Goal: Information Seeking & Learning: Learn about a topic

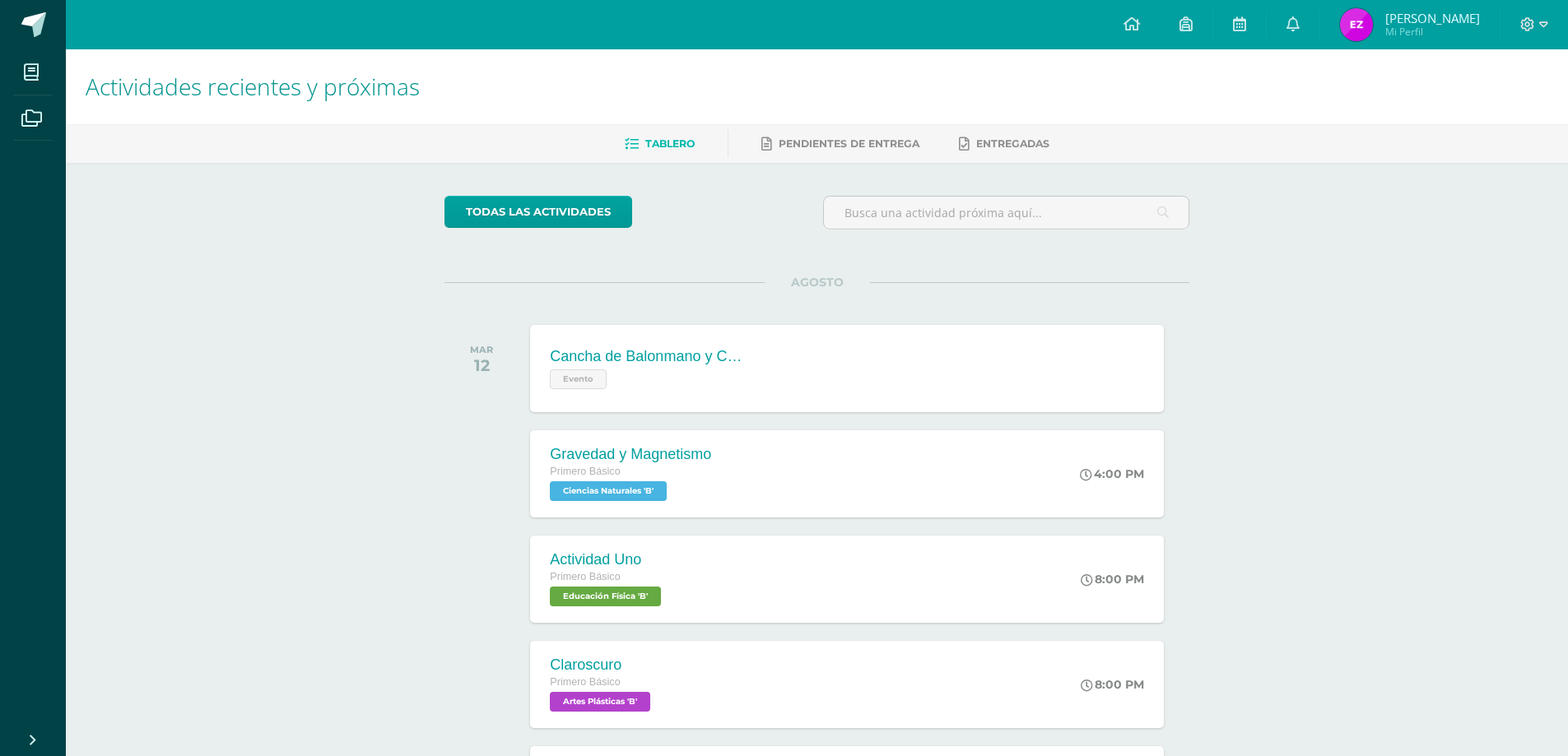
click at [1479, 19] on span "Elias Josue" at bounding box center [1432, 18] width 94 height 17
drag, startPoint x: 1511, startPoint y: 17, endPoint x: 1536, endPoint y: 20, distance: 25.2
click at [1512, 17] on div at bounding box center [1535, 24] width 68 height 49
click at [1550, 23] on div at bounding box center [1535, 24] width 68 height 49
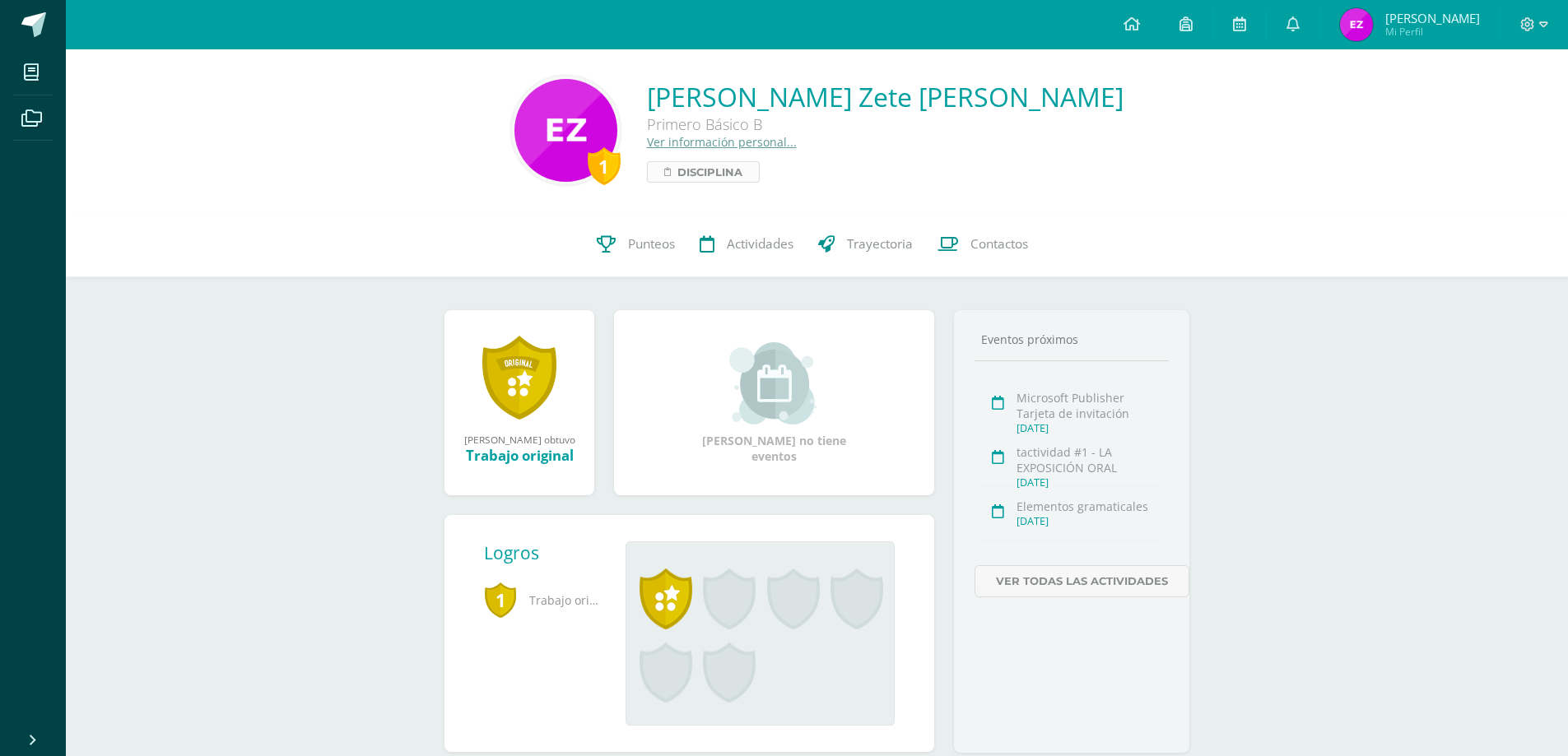
click at [742, 167] on span "Disciplina" at bounding box center [711, 172] width 65 height 20
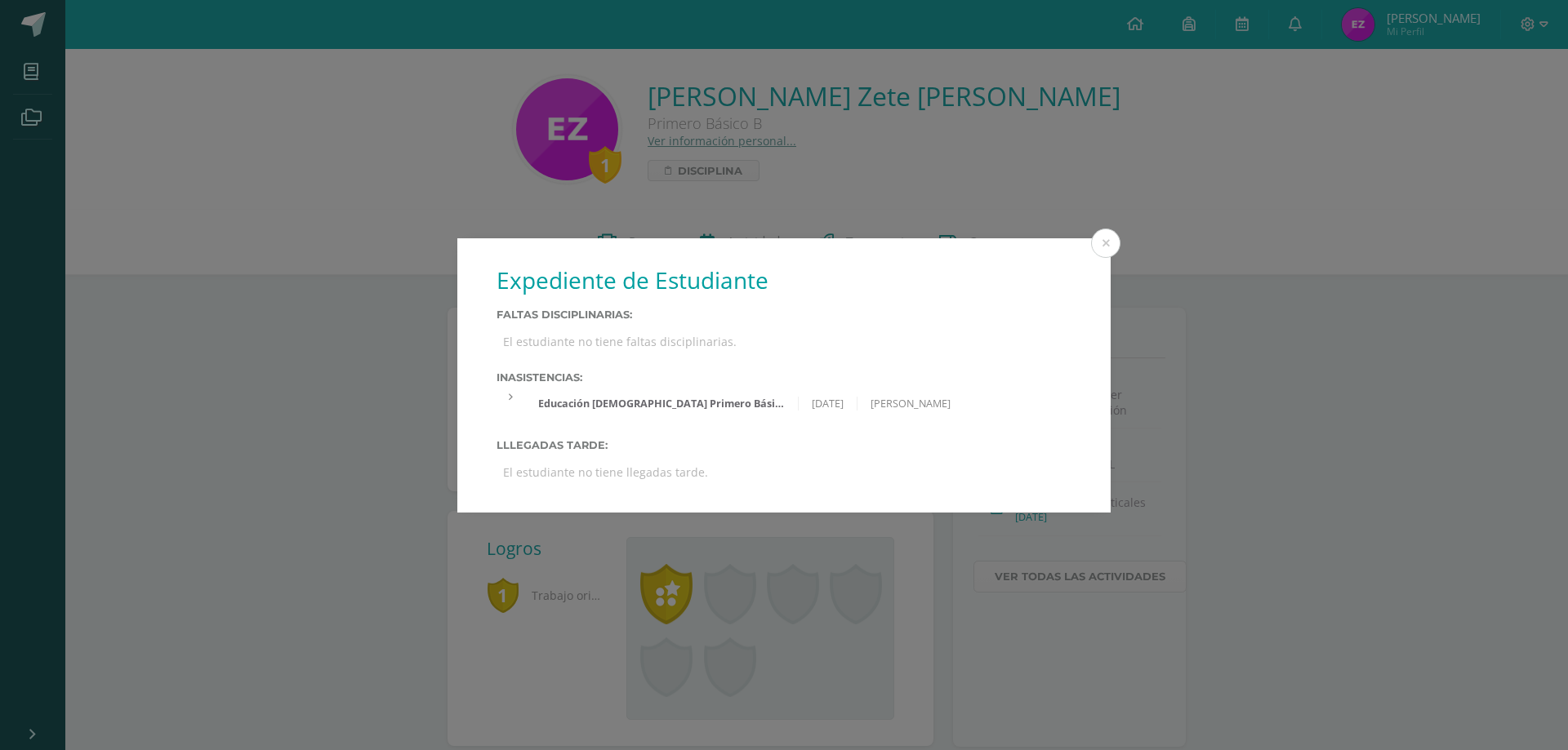
click at [1281, 415] on div "Expediente de Estudiante Faltas Disciplinarias: El estudiante no tiene faltas d…" at bounding box center [784, 375] width 1555 height 274
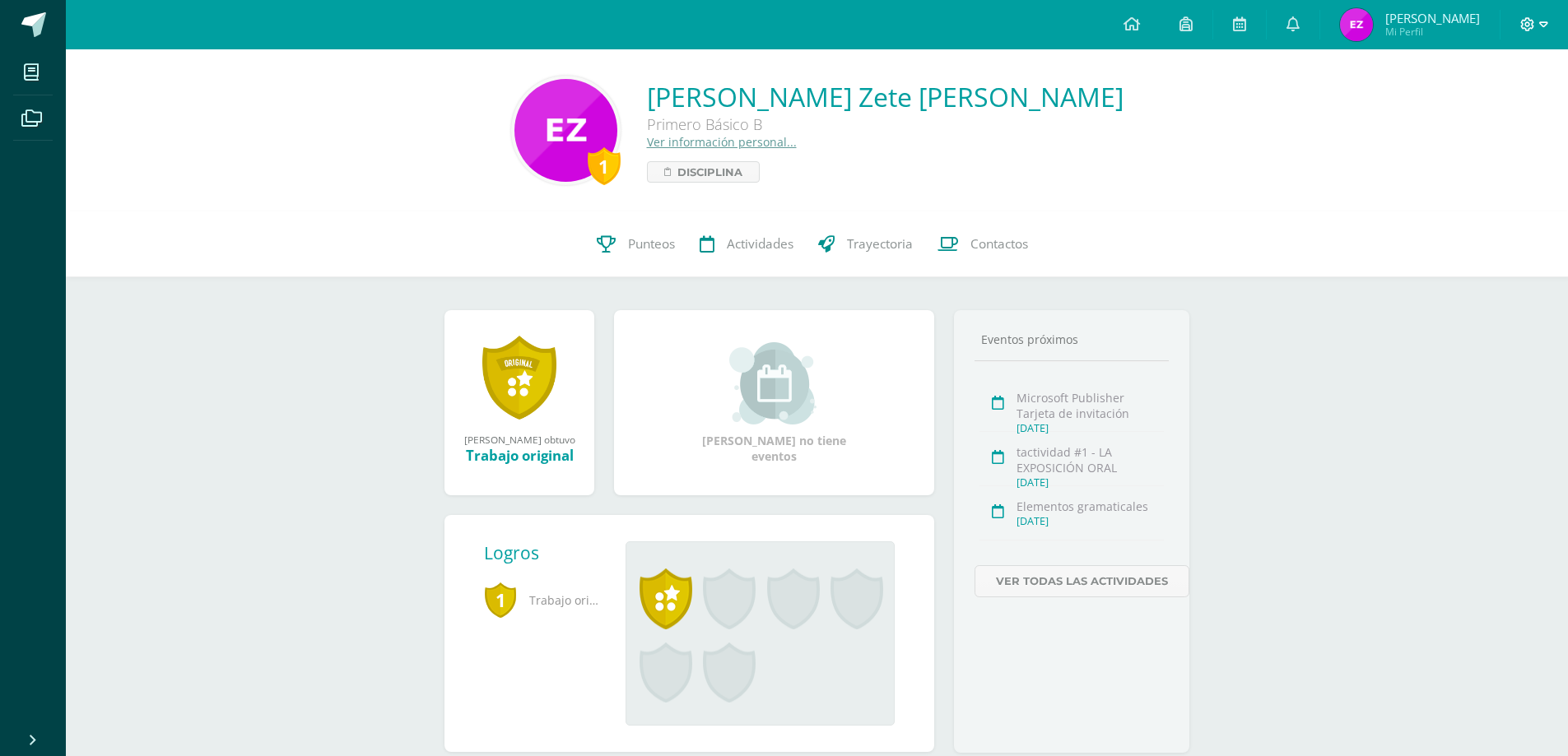
click at [1545, 19] on icon at bounding box center [1544, 25] width 9 height 15
click at [1465, 115] on span "Cerrar sesión" at bounding box center [1491, 112] width 74 height 16
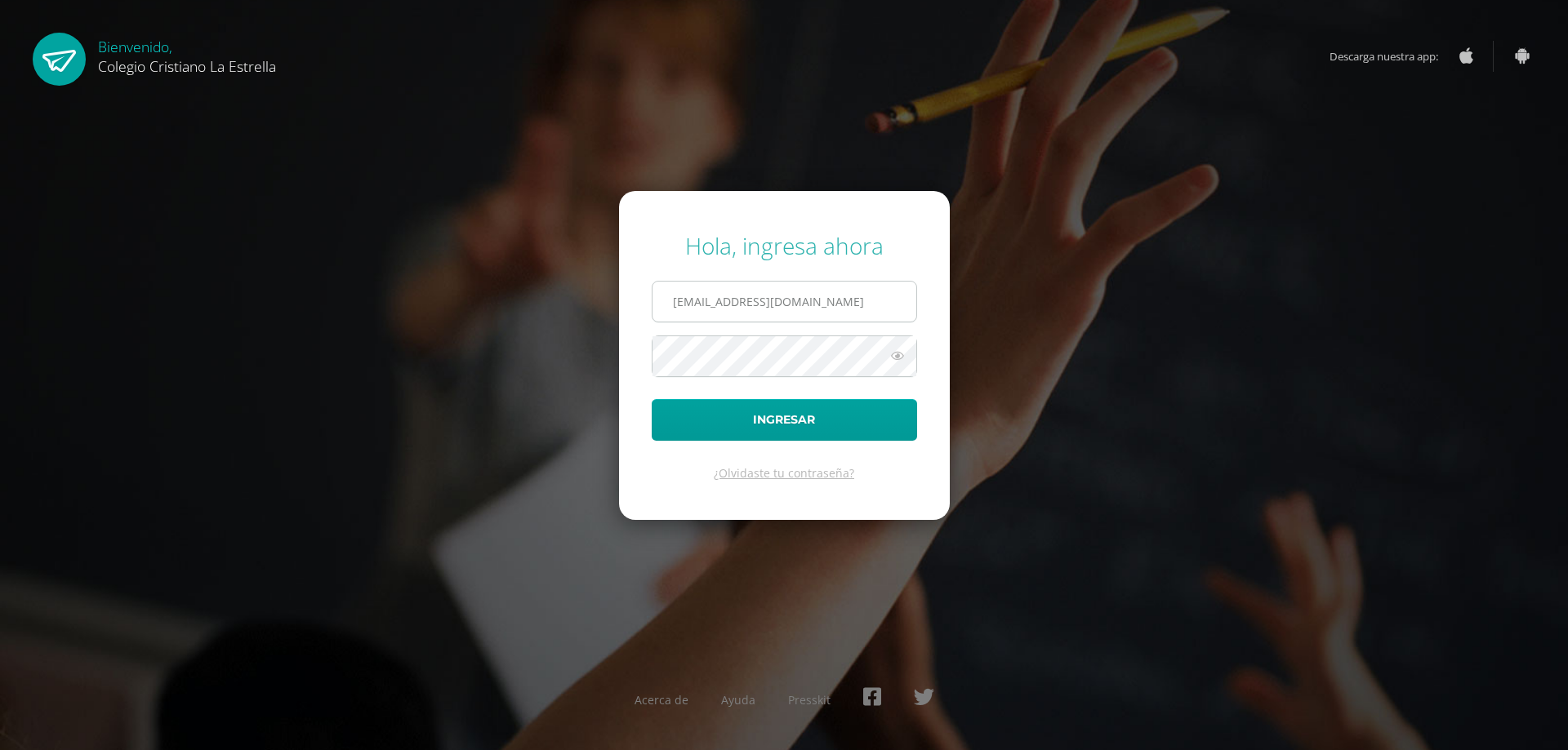
click at [799, 300] on input "435@laestrella.edu.gt" at bounding box center [784, 301] width 263 height 40
type input "436@laestrella.edu.gt"
click at [785, 416] on button "Ingresar" at bounding box center [784, 420] width 265 height 41
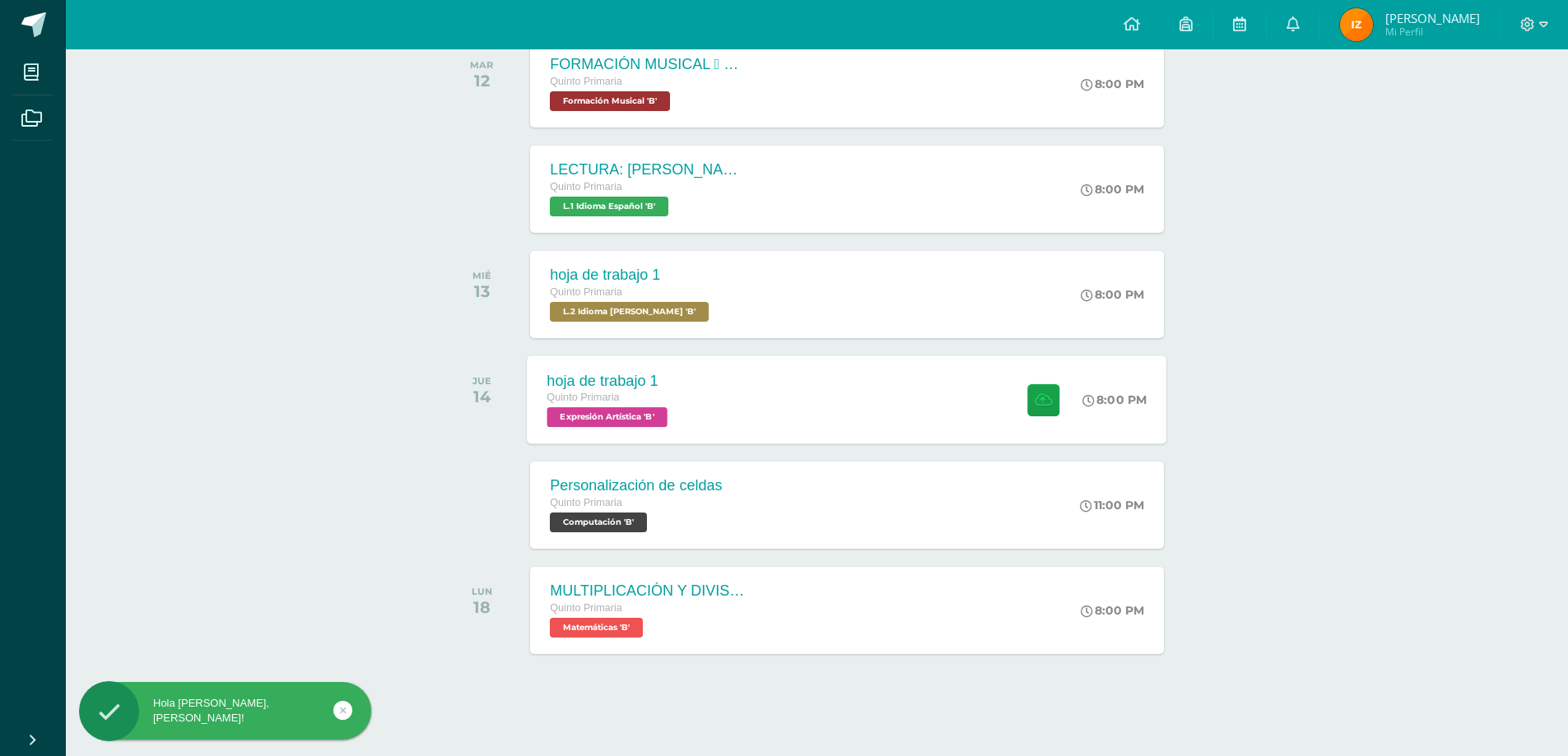
scroll to position [286, 0]
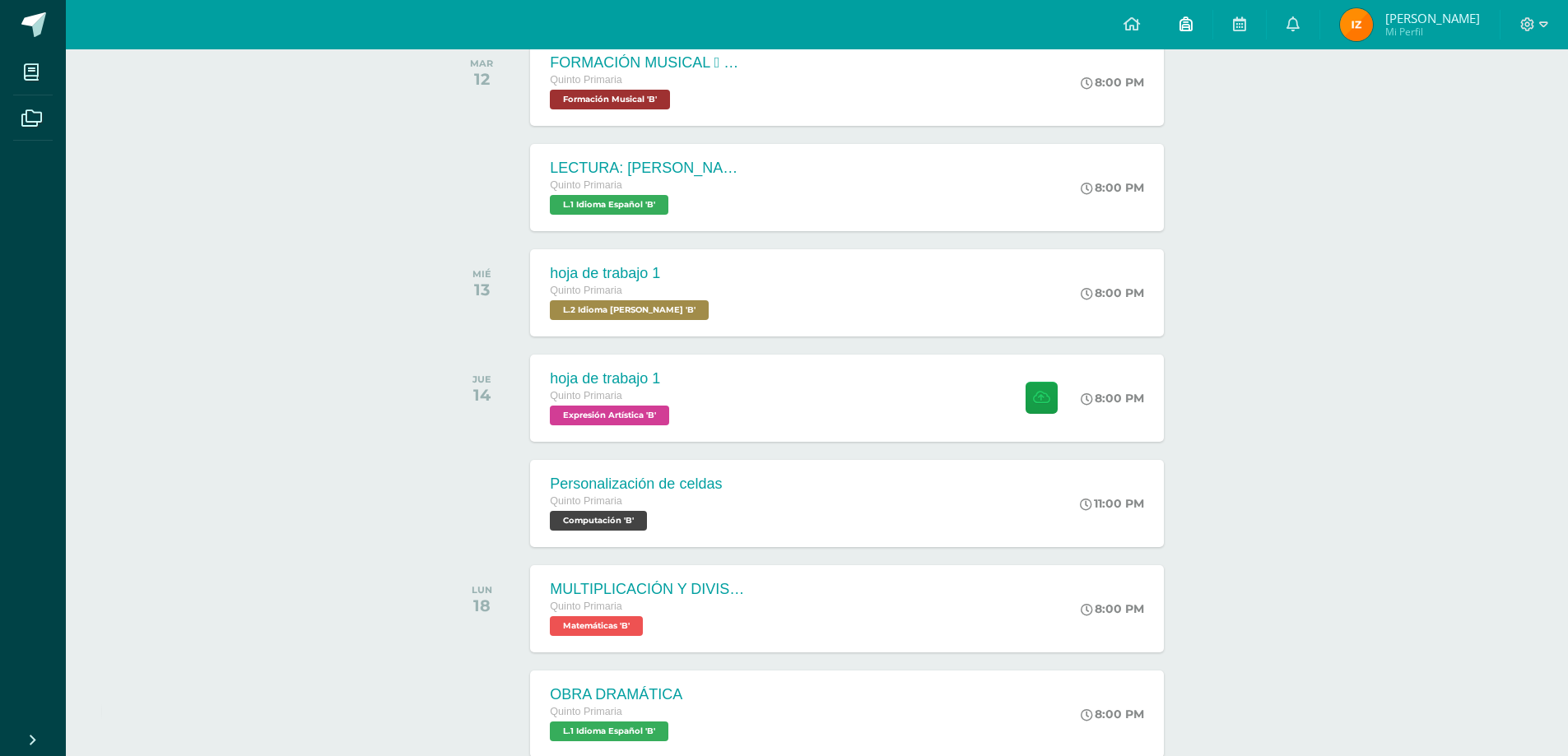
click at [1193, 23] on icon at bounding box center [1186, 24] width 13 height 15
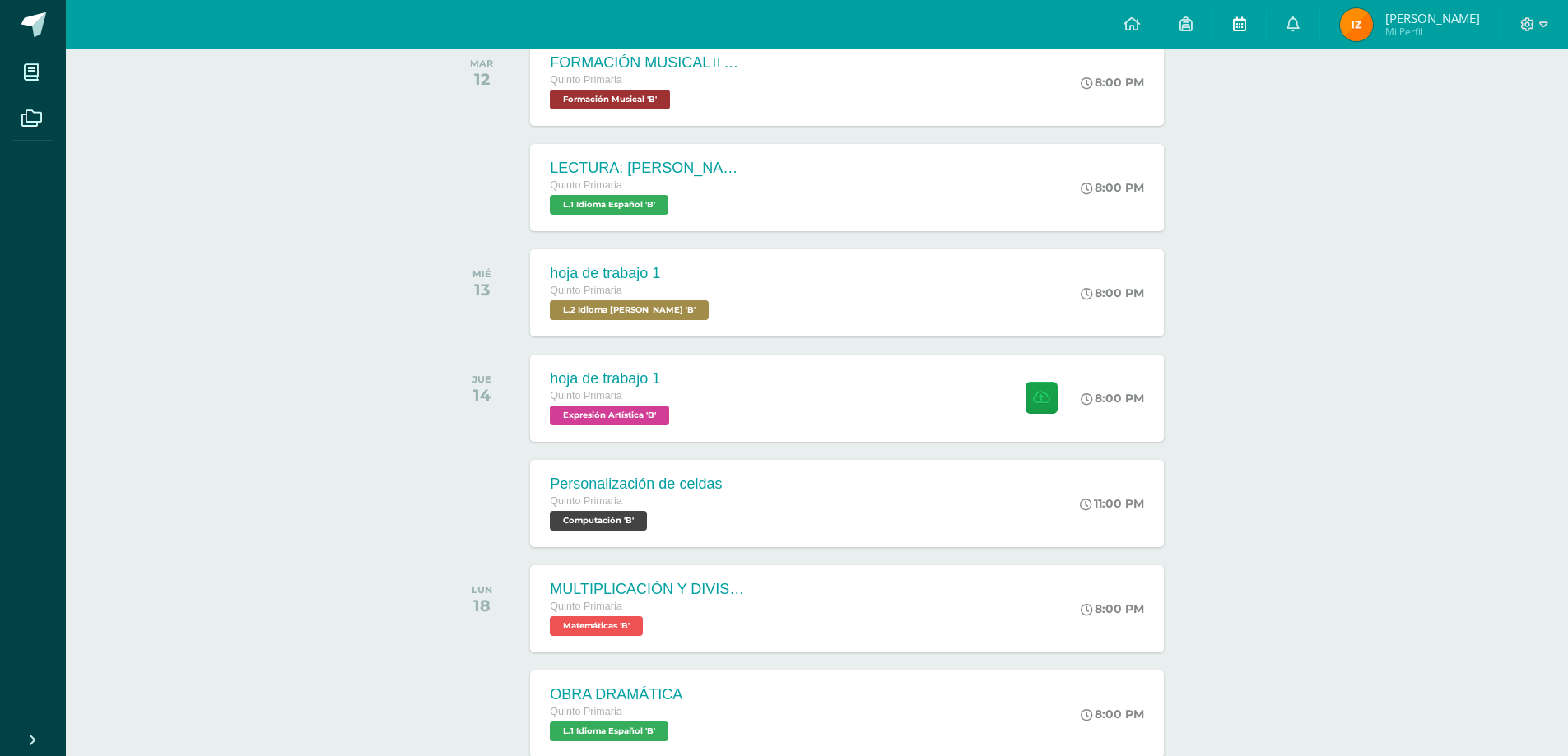
click at [1247, 28] on icon at bounding box center [1240, 24] width 13 height 15
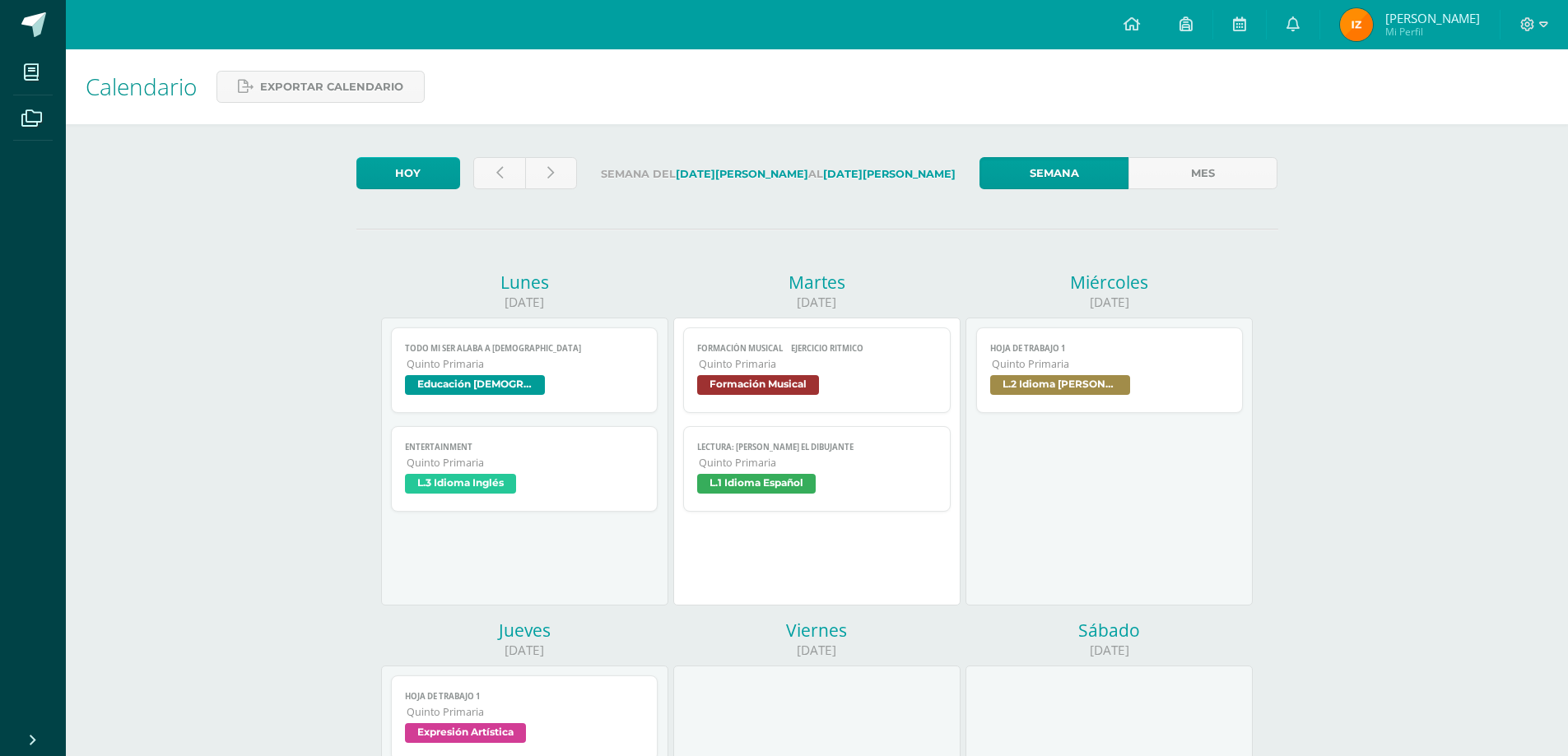
click at [1035, 385] on span "L.2 Idioma [PERSON_NAME]" at bounding box center [1060, 386] width 140 height 20
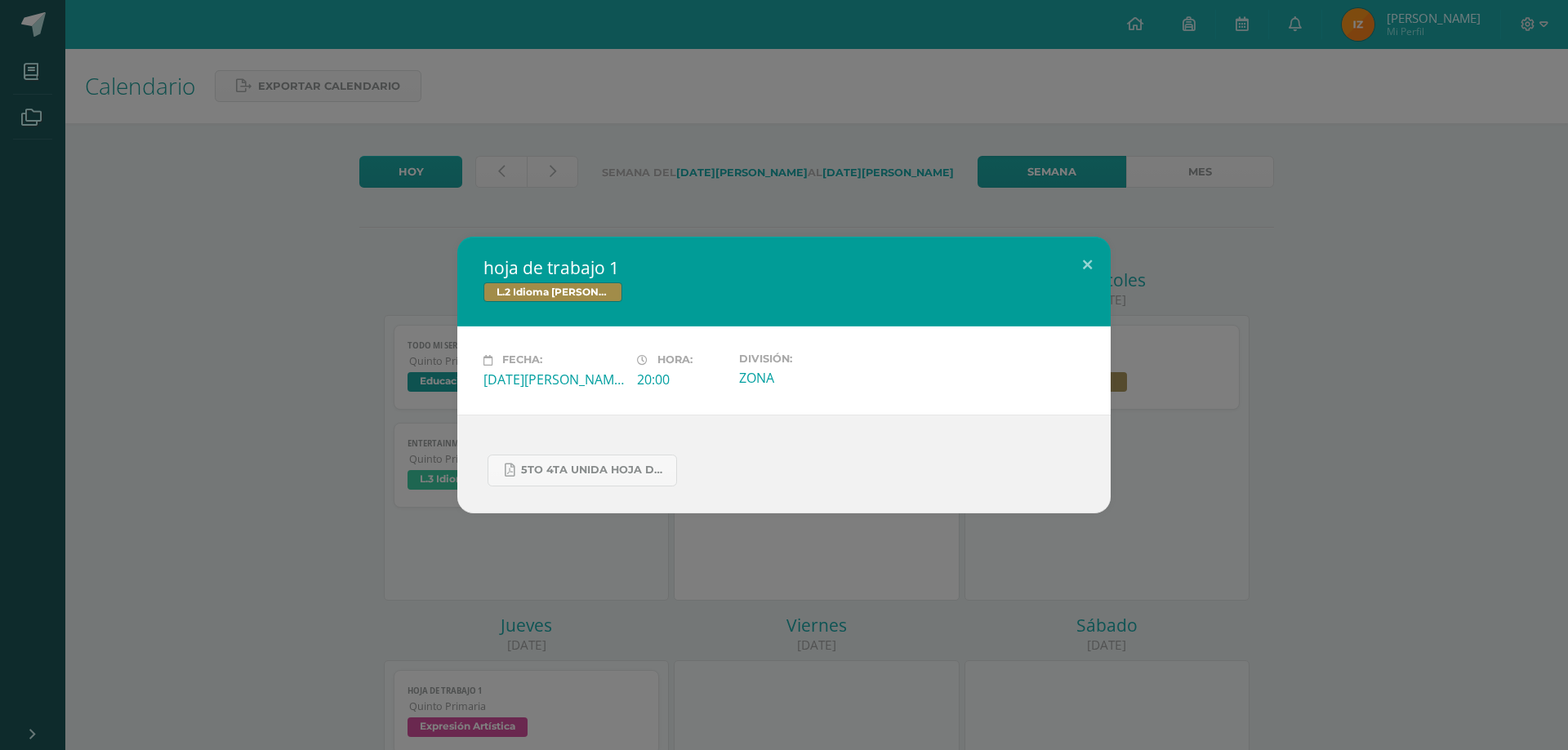
click at [1318, 382] on div "hoja de trabajo 1 L.2 Idioma [PERSON_NAME] Fecha: [DATE][PERSON_NAME] Hora: 20:…" at bounding box center [784, 374] width 1555 height 276
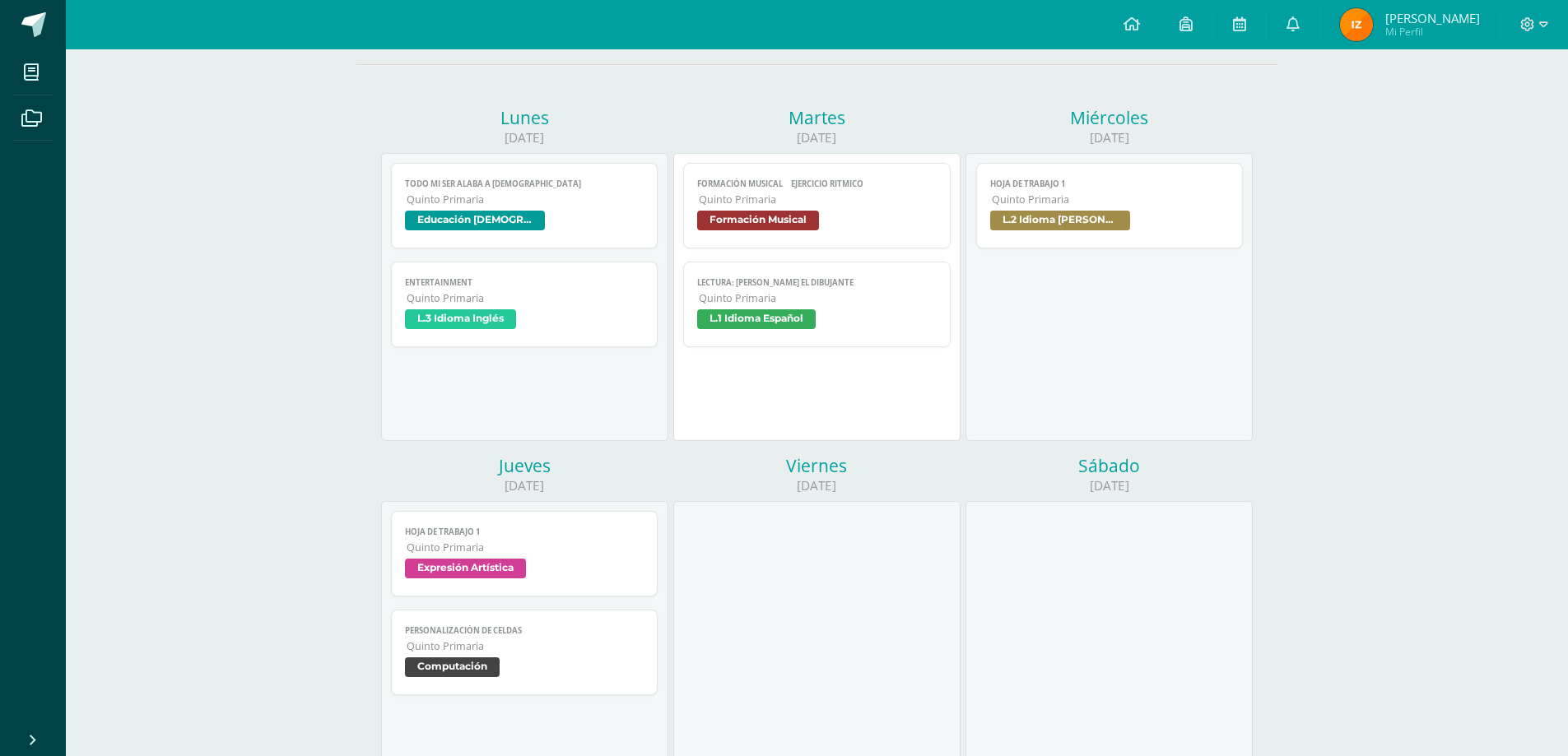
scroll to position [83, 0]
